Goal: Browse casually

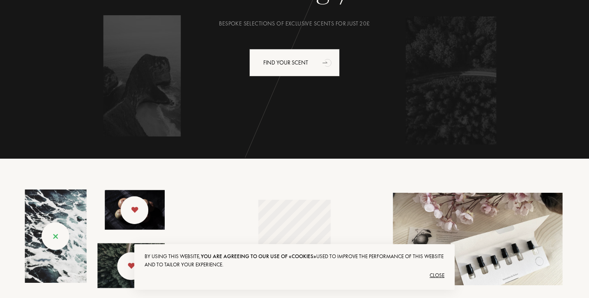
scroll to position [164, 0]
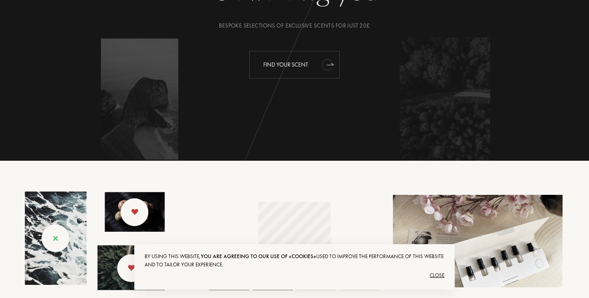
click at [312, 62] on div "Find your scent" at bounding box center [294, 65] width 90 height 28
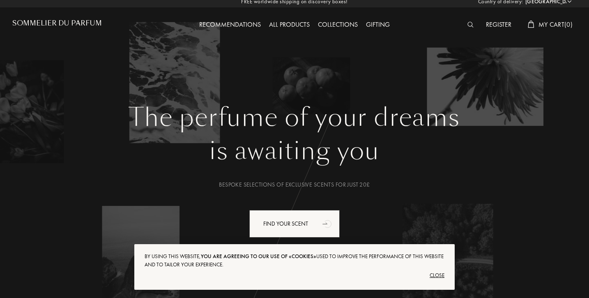
scroll to position [0, 0]
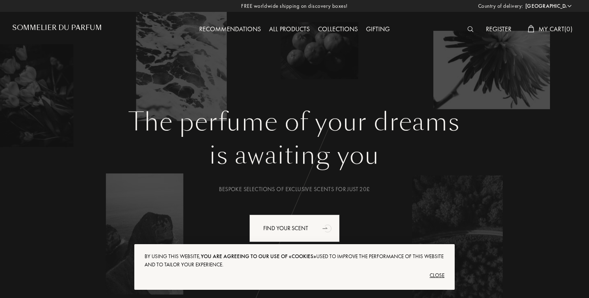
click at [470, 27] on img at bounding box center [471, 29] width 6 height 6
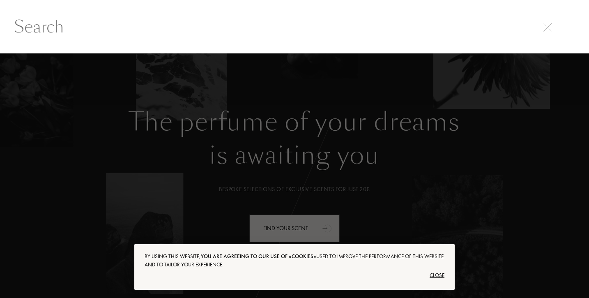
scroll to position [0, 0]
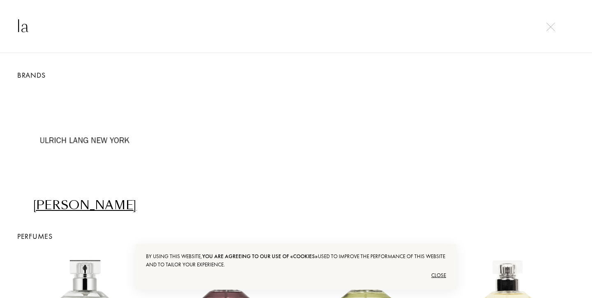
type input "l"
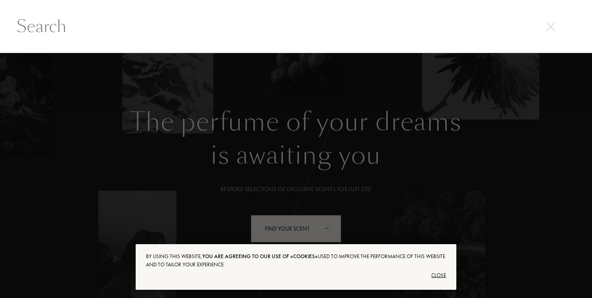
click at [194, 168] on div at bounding box center [296, 175] width 592 height 245
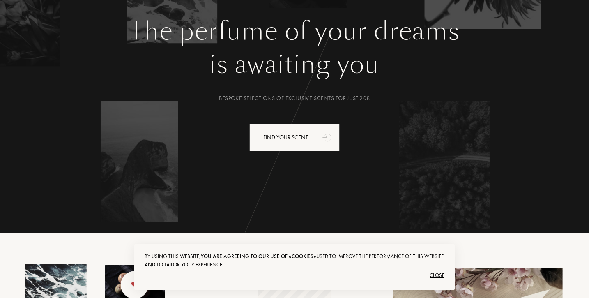
scroll to position [0, 0]
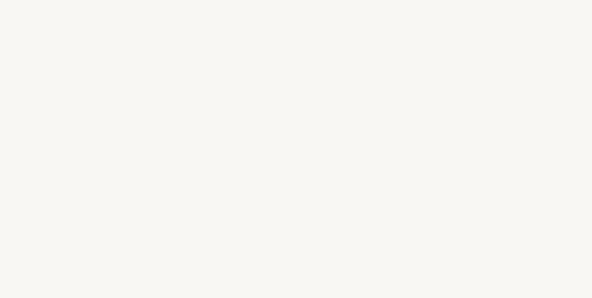
click at [320, 173] on div "u" at bounding box center [316, 165] width 12 height 31
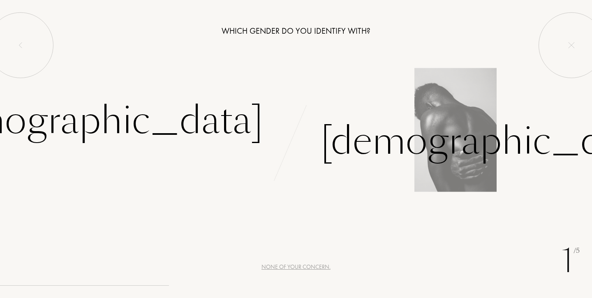
click at [414, 174] on img at bounding box center [455, 130] width 82 height 124
